Goal: Information Seeking & Learning: Learn about a topic

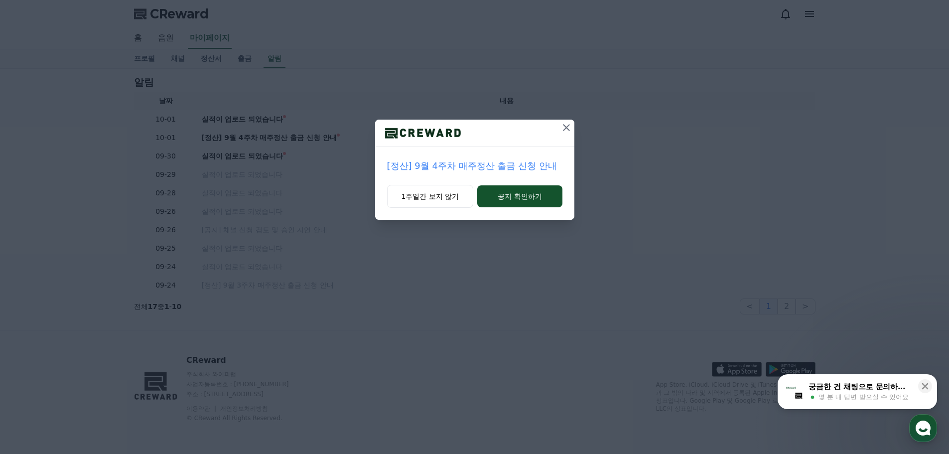
click at [564, 130] on icon at bounding box center [566, 128] width 12 height 12
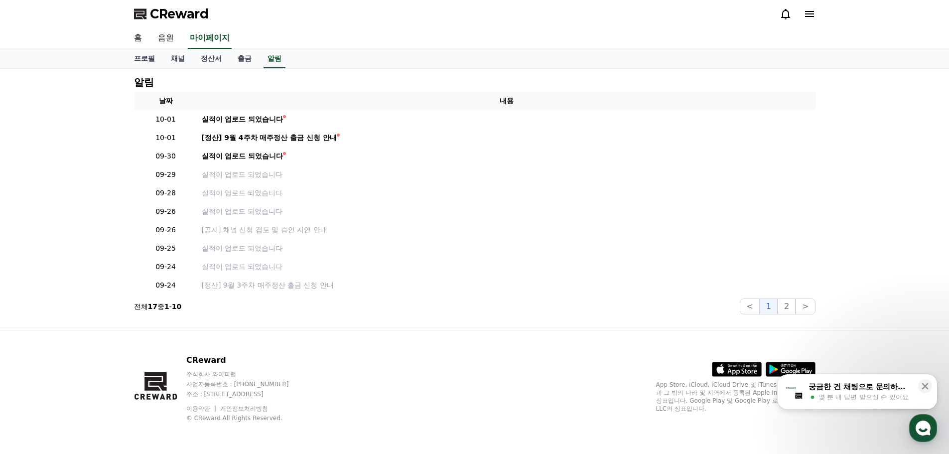
click at [141, 39] on link "홈" at bounding box center [138, 38] width 24 height 21
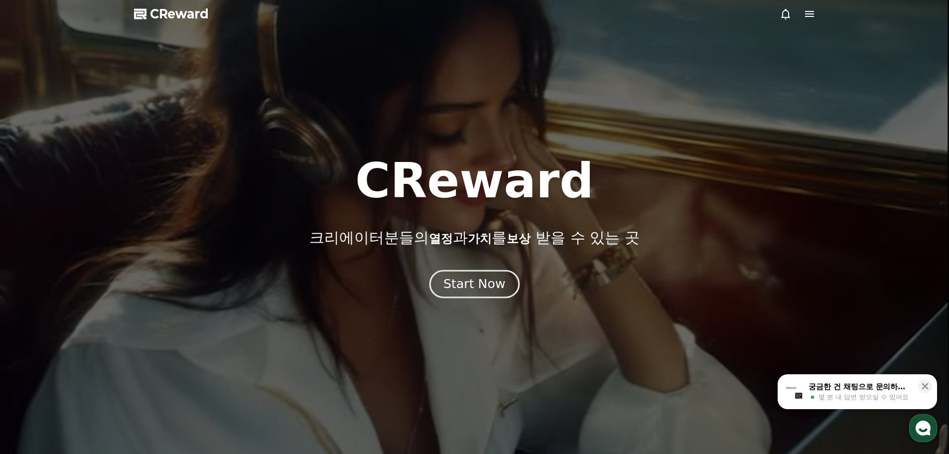
click at [481, 285] on div "Start Now" at bounding box center [474, 283] width 62 height 17
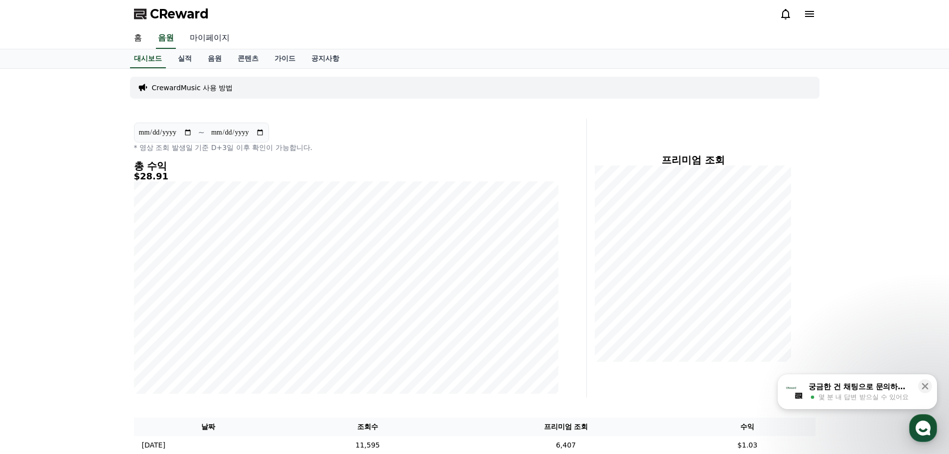
click at [211, 39] on link "마이페이지" at bounding box center [210, 38] width 56 height 21
select select "**********"
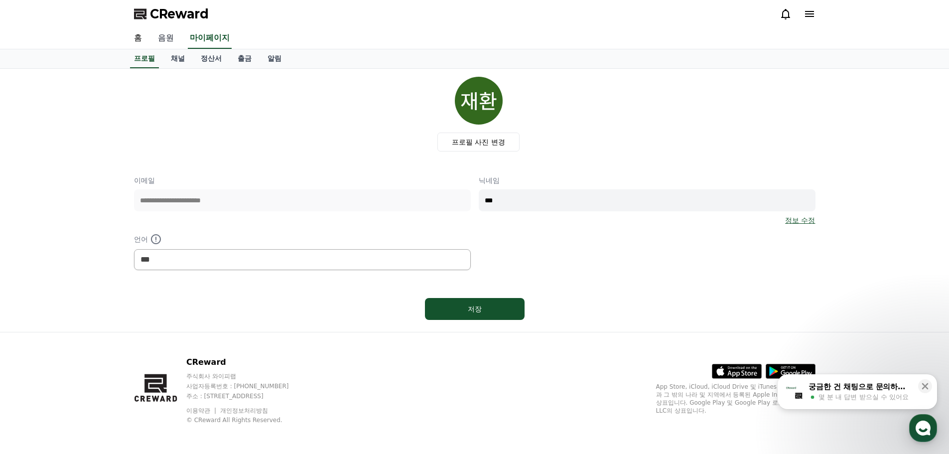
click at [172, 38] on link "음원" at bounding box center [166, 38] width 32 height 21
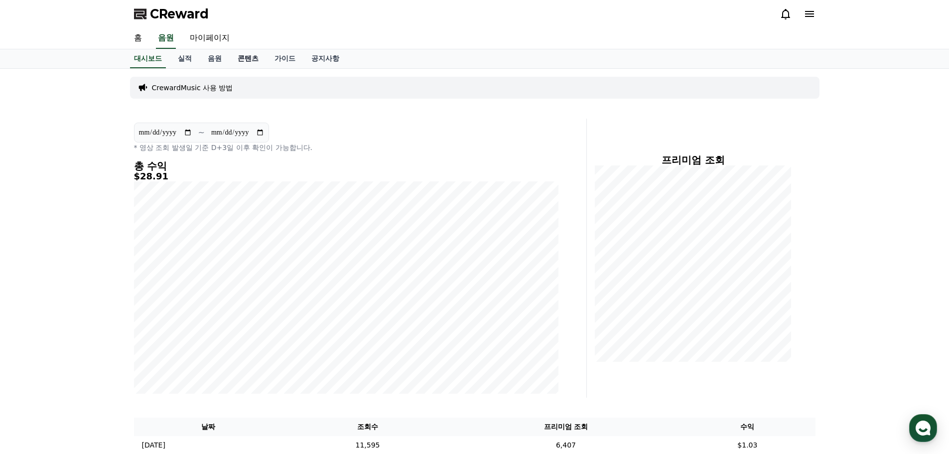
click at [238, 57] on link "콘텐츠" at bounding box center [248, 58] width 37 height 19
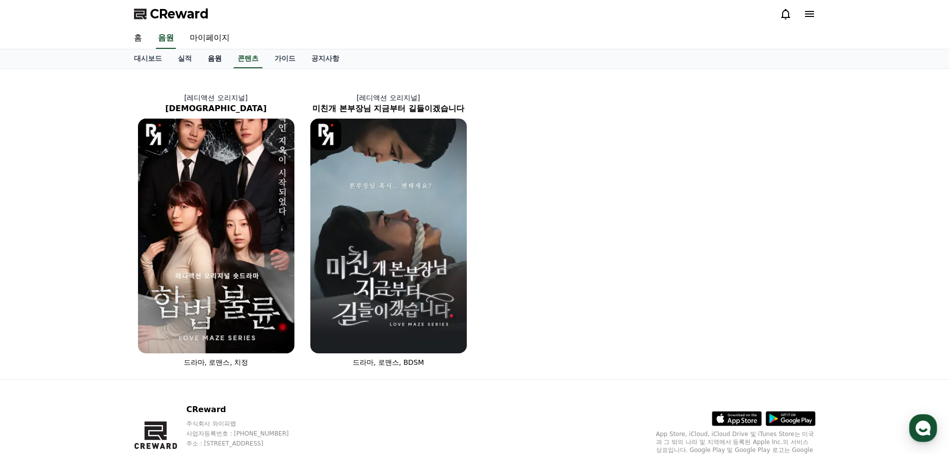
click at [216, 57] on link "음원" at bounding box center [215, 58] width 30 height 19
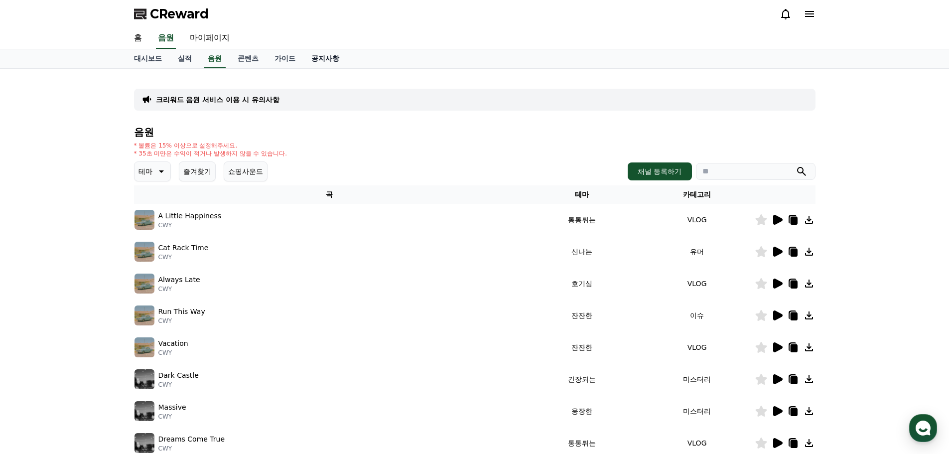
click at [319, 58] on link "공지사항" at bounding box center [325, 58] width 44 height 19
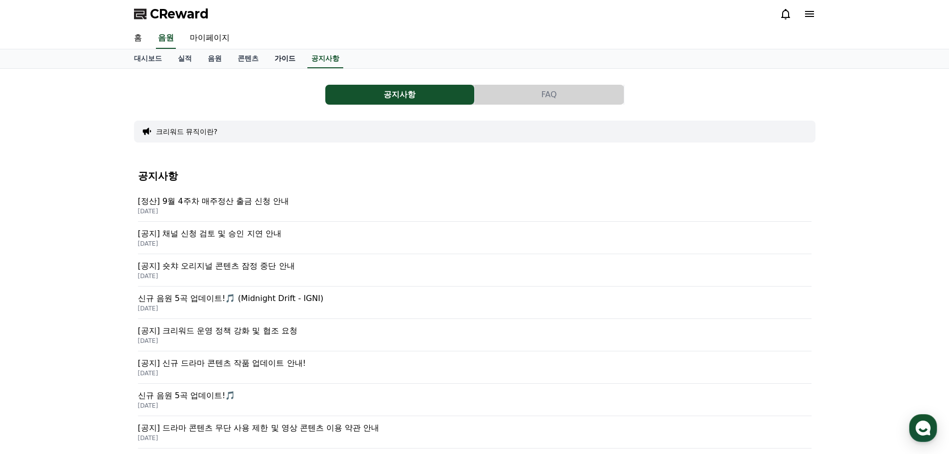
click at [276, 59] on link "가이드" at bounding box center [284, 58] width 37 height 19
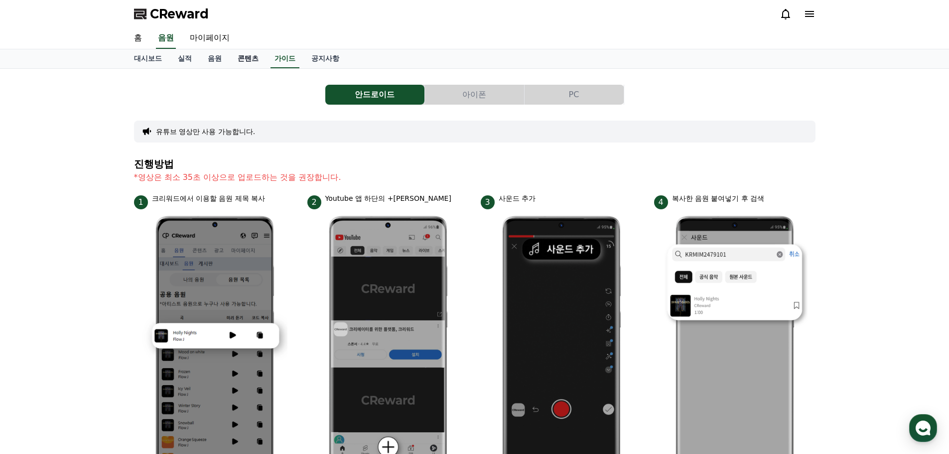
click at [246, 58] on link "콘텐츠" at bounding box center [248, 58] width 37 height 19
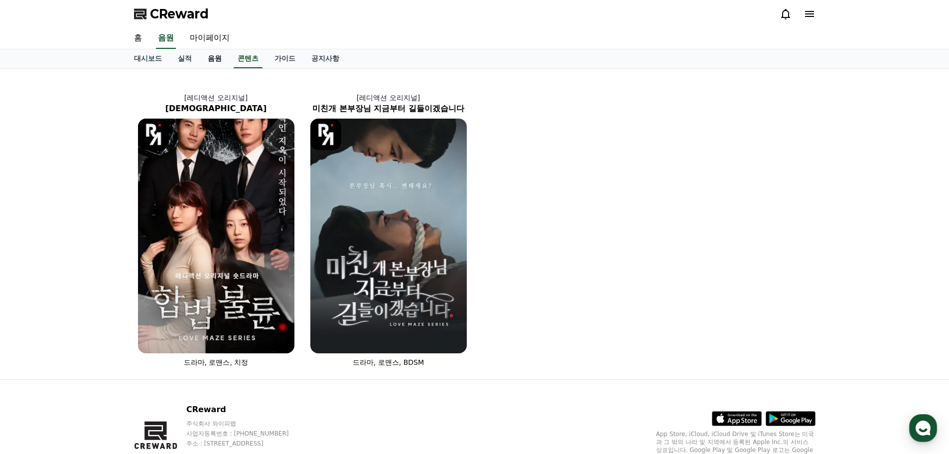
click at [217, 58] on link "음원" at bounding box center [215, 58] width 30 height 19
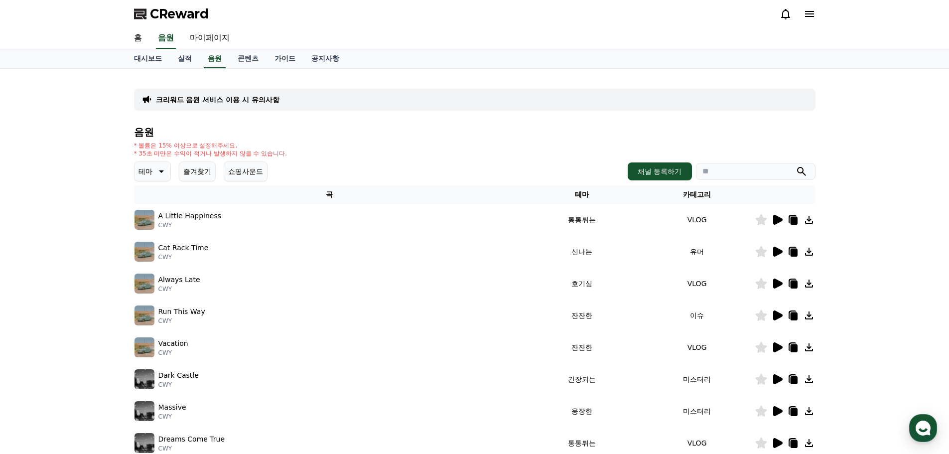
click at [775, 220] on icon at bounding box center [777, 220] width 9 height 10
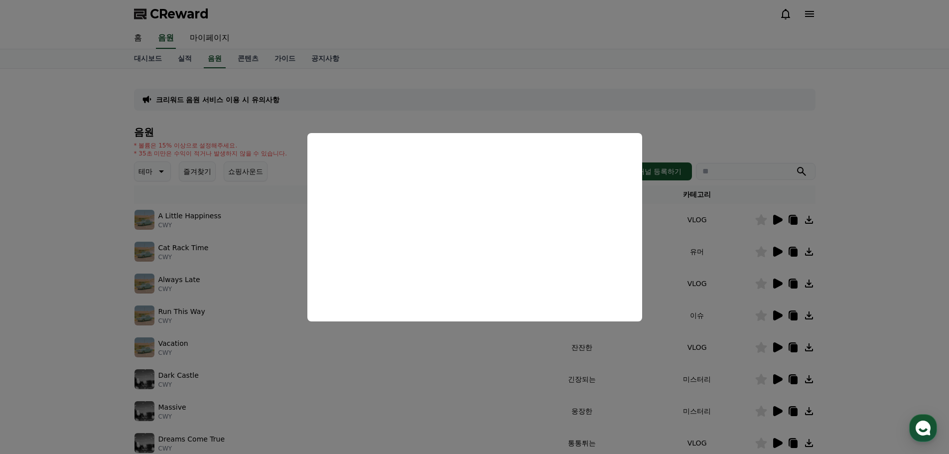
click at [625, 101] on button "close modal" at bounding box center [474, 227] width 949 height 454
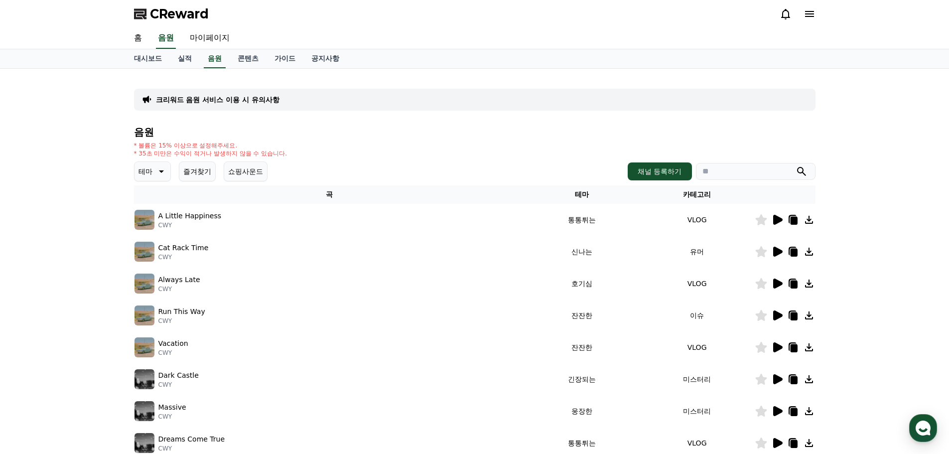
click at [793, 220] on icon at bounding box center [793, 221] width 7 height 8
